Goal: Task Accomplishment & Management: Manage account settings

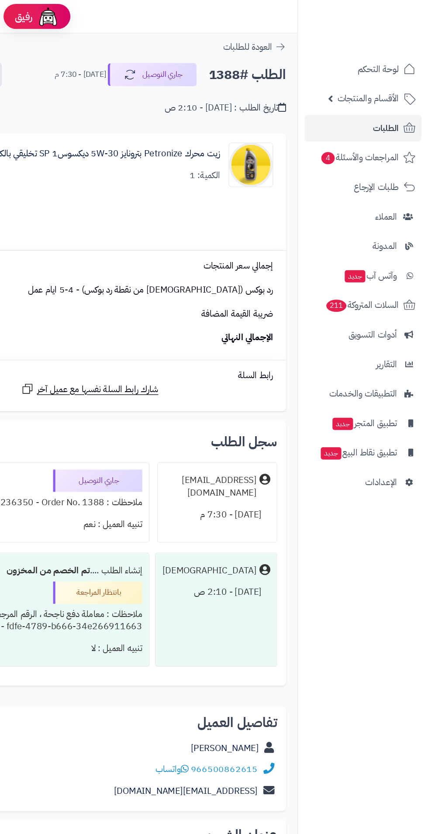
click at [377, 78] on span "الأقسام والمنتجات" at bounding box center [381, 77] width 48 height 12
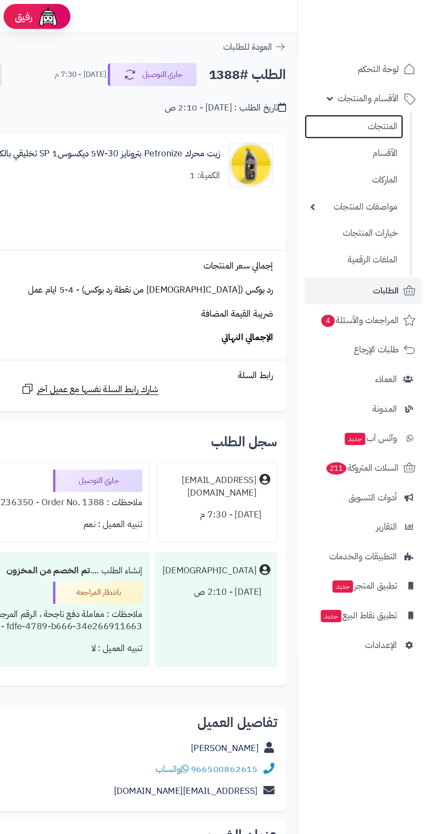
click at [384, 98] on link "المنتجات" at bounding box center [369, 99] width 77 height 19
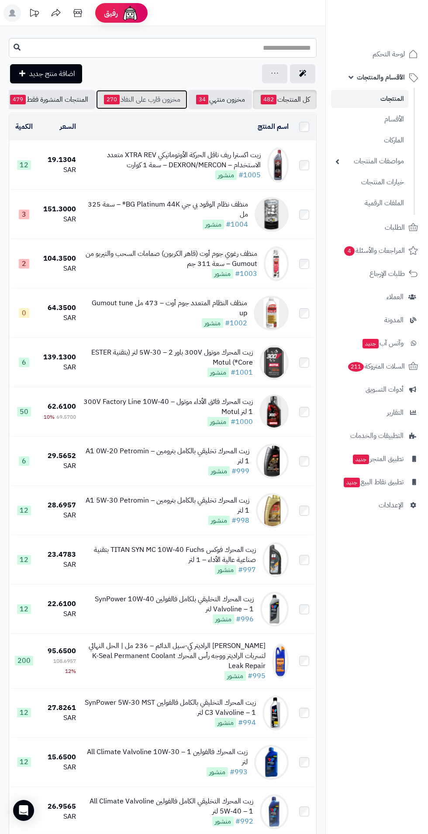
click at [137, 99] on link "مخزون قارب على النفاذ 270" at bounding box center [141, 99] width 91 height 19
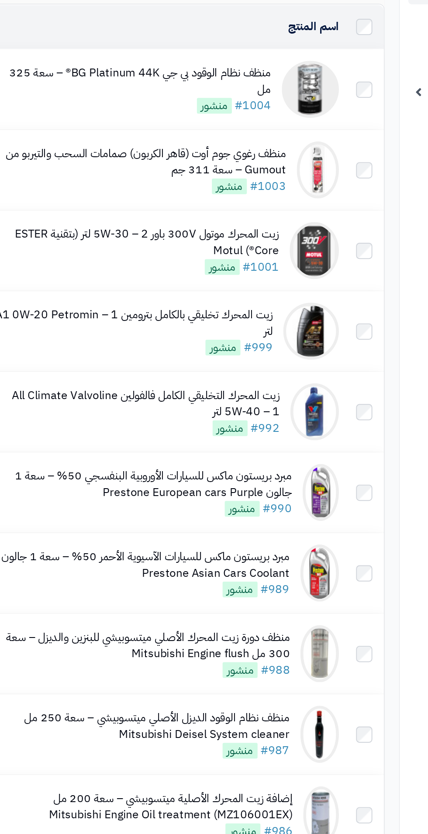
scroll to position [5, 0]
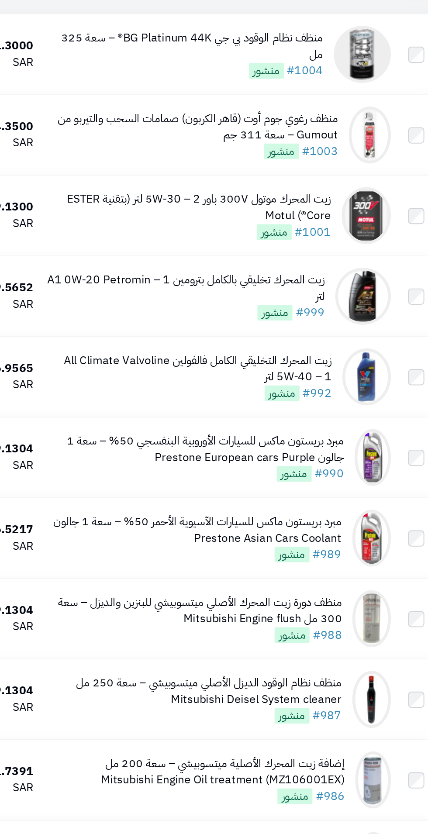
click at [120, 352] on div "زيت المحرك التخليقي الكامل فالفولين All Climate Valvoline 5W-40 – 1 لتر" at bounding box center [165, 352] width 176 height 20
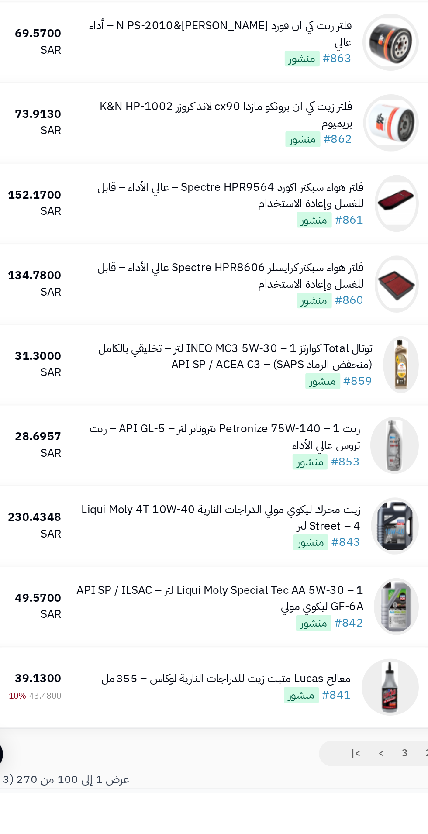
scroll to position [4303, 0]
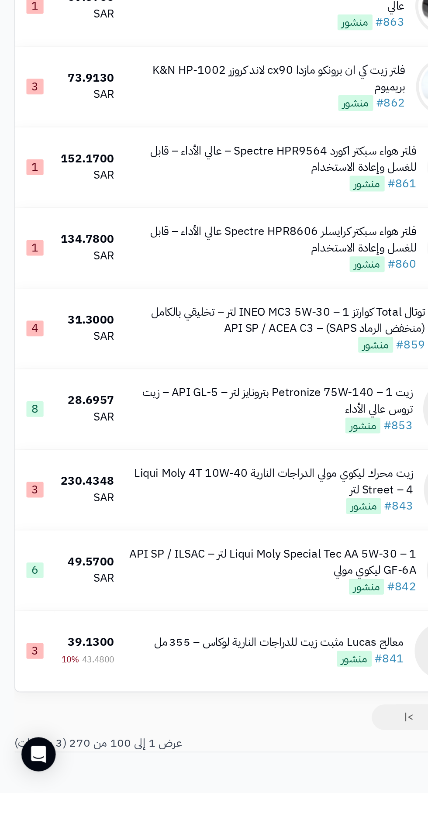
click at [157, 555] on div "توتال Total كوارتز INEO MC3 5W‑30 – 1 لتر – تخليقي بالكامل (منخفض الرماد SAPS) …" at bounding box center [168, 545] width 183 height 20
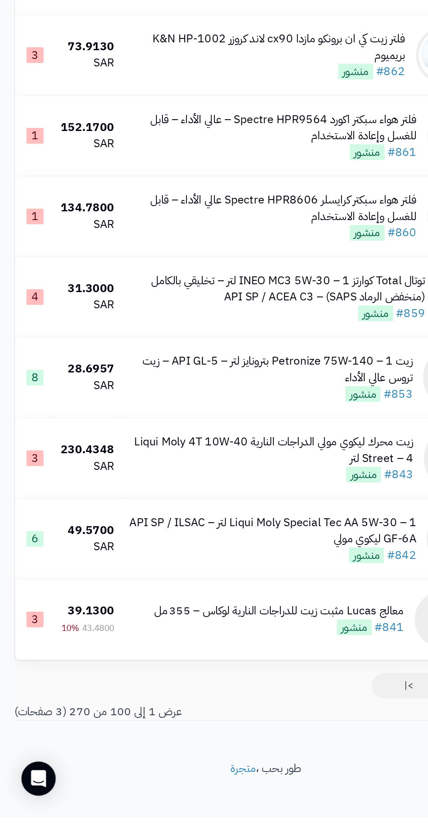
scroll to position [4364, 0]
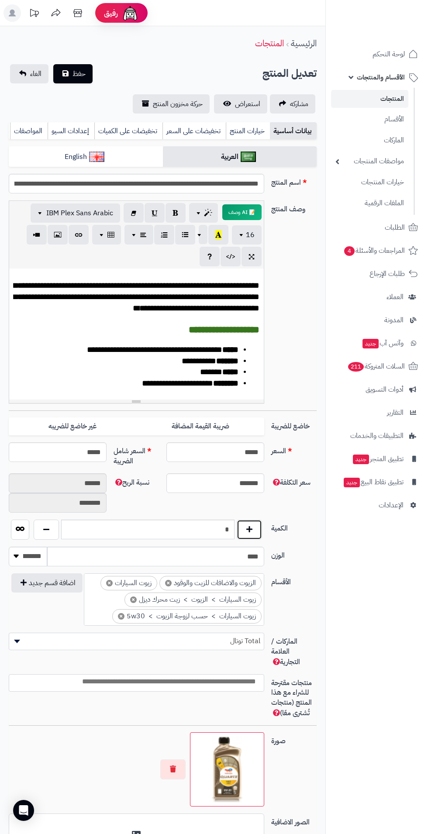
click at [260, 534] on button "button" at bounding box center [249, 530] width 25 height 20
click at [256, 537] on button "button" at bounding box center [249, 530] width 25 height 20
click at [257, 538] on button "button" at bounding box center [249, 530] width 25 height 20
click at [258, 537] on button "button" at bounding box center [249, 530] width 25 height 20
click at [259, 528] on button "button" at bounding box center [249, 530] width 25 height 20
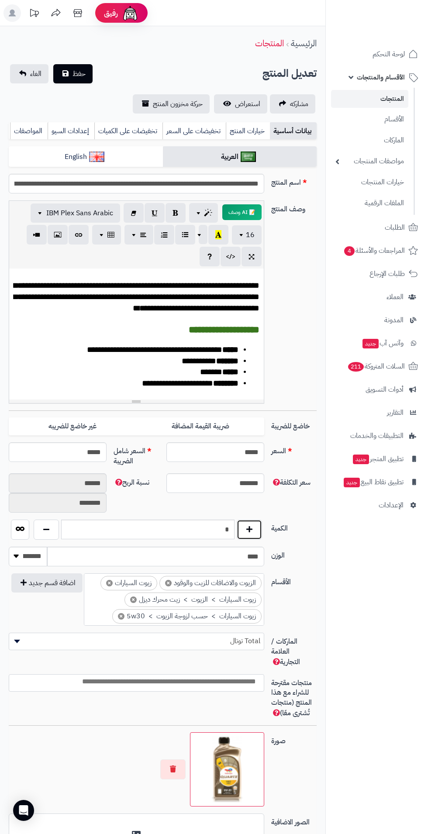
click at [260, 532] on button "button" at bounding box center [249, 530] width 25 height 20
click at [257, 538] on button "button" at bounding box center [249, 530] width 25 height 20
click at [260, 531] on button "button" at bounding box center [249, 530] width 25 height 20
type input "**"
click at [79, 73] on span "حفظ" at bounding box center [78, 74] width 13 height 10
